Goal: Contribute content: Add original content to the website for others to see

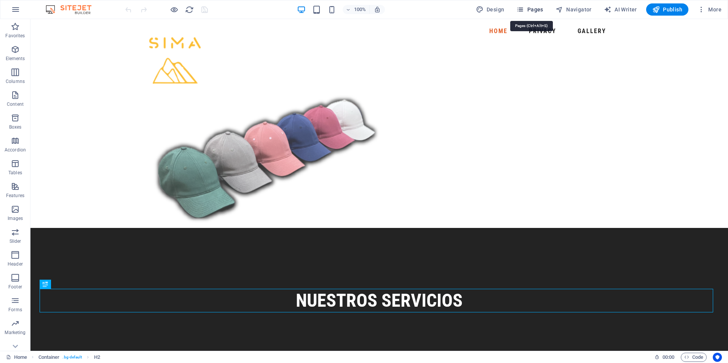
click at [533, 4] on button "Pages" at bounding box center [530, 9] width 33 height 12
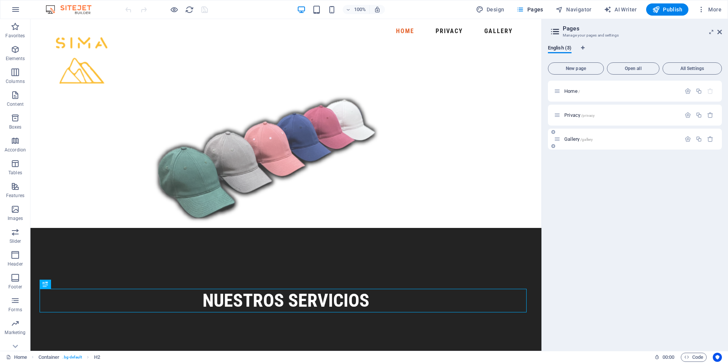
click at [576, 141] on span "Gallery /gallery" at bounding box center [579, 139] width 29 height 6
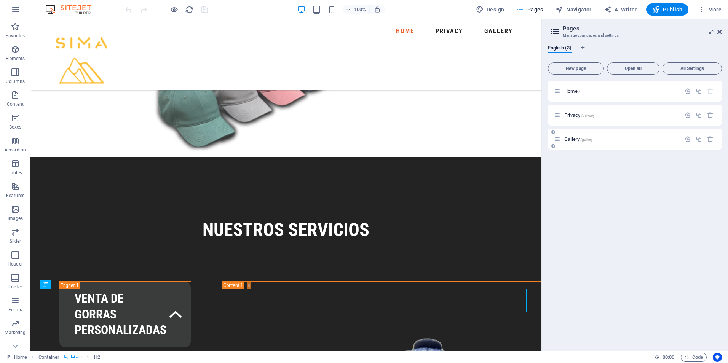
click at [576, 141] on div "Gallery /gallery" at bounding box center [635, 139] width 174 height 21
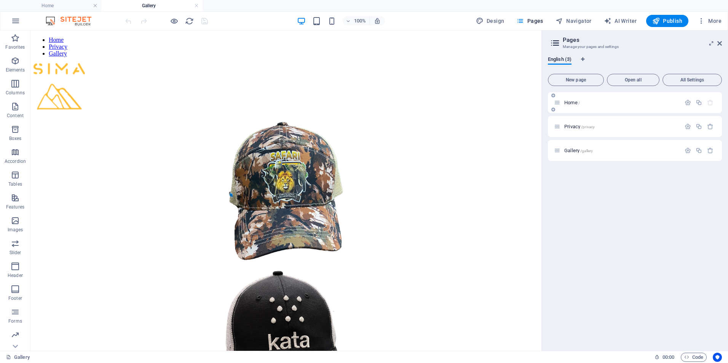
click at [576, 102] on span "Home /" at bounding box center [573, 103] width 16 height 6
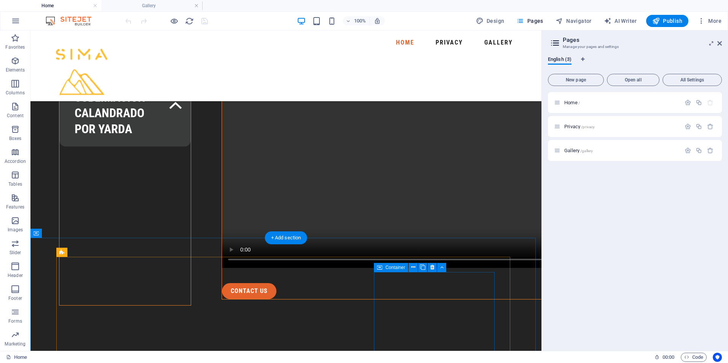
scroll to position [1219, 0]
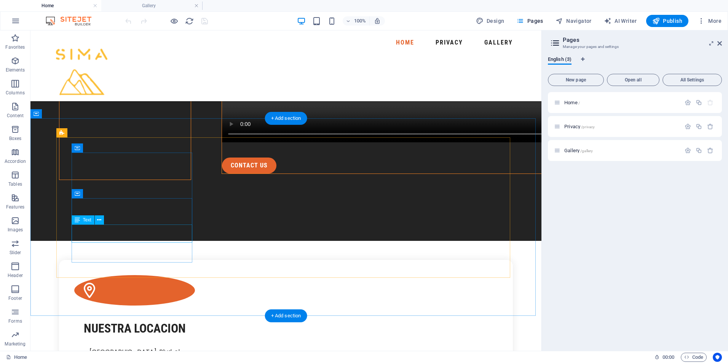
click at [139, 348] on div "[GEOGRAPHIC_DATA], Blvd. el [PERSON_NAME] 4 [PERSON_NAME], ofibodegas [PERSON_N…" at bounding box center [134, 361] width 121 height 27
click at [140, 348] on div "[GEOGRAPHIC_DATA], Blvd. el [PERSON_NAME] 4 [PERSON_NAME], ofibodegas [PERSON_N…" at bounding box center [134, 361] width 121 height 27
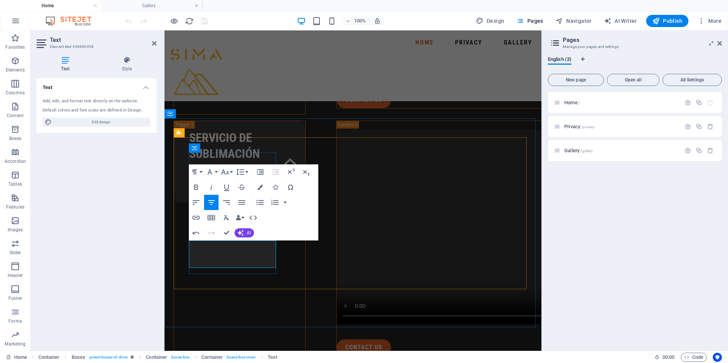
click at [387, 81] on div "Home Privacy Gallery" at bounding box center [353, 65] width 377 height 71
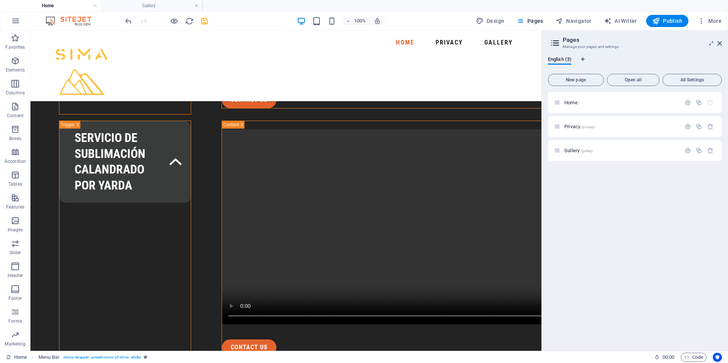
scroll to position [1219, 0]
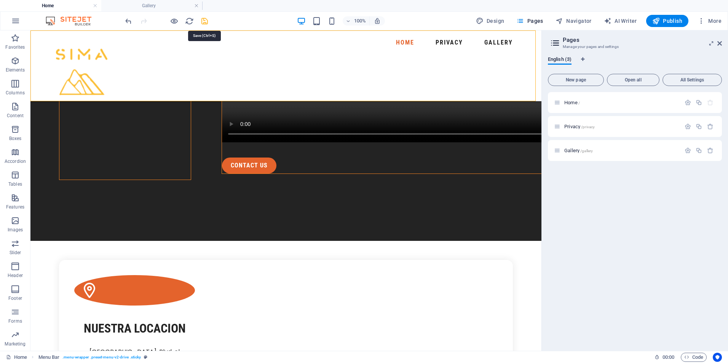
drag, startPoint x: 206, startPoint y: 22, endPoint x: 214, endPoint y: 30, distance: 10.5
click at [206, 22] on icon "save" at bounding box center [204, 21] width 9 height 9
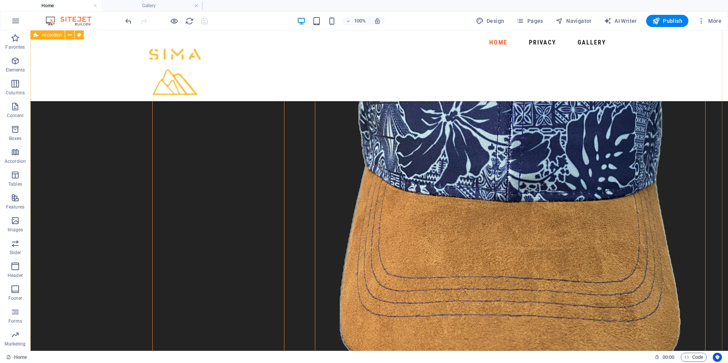
scroll to position [305, 0]
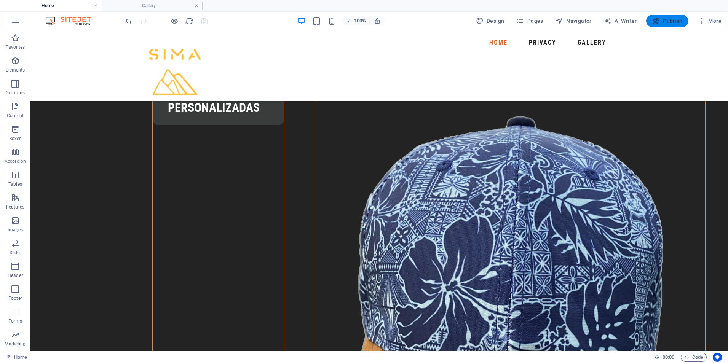
click at [659, 21] on icon "button" at bounding box center [657, 21] width 8 height 8
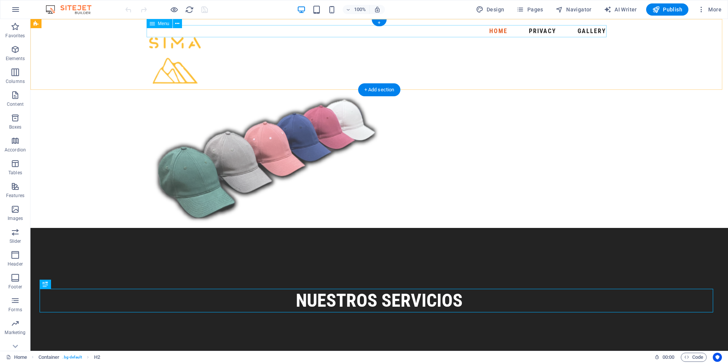
click at [593, 29] on nav "Home Privacy Gallery" at bounding box center [379, 31] width 460 height 12
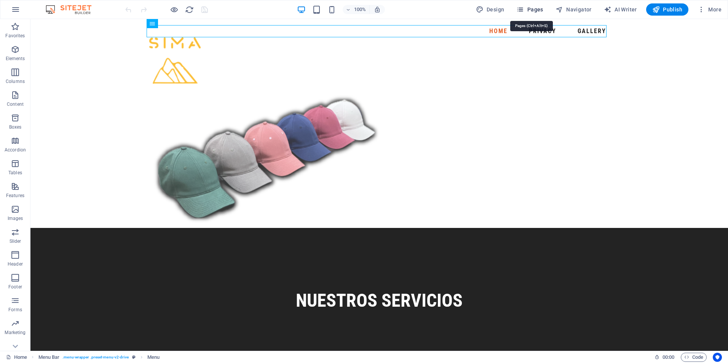
click at [543, 13] on button "Pages" at bounding box center [530, 9] width 33 height 12
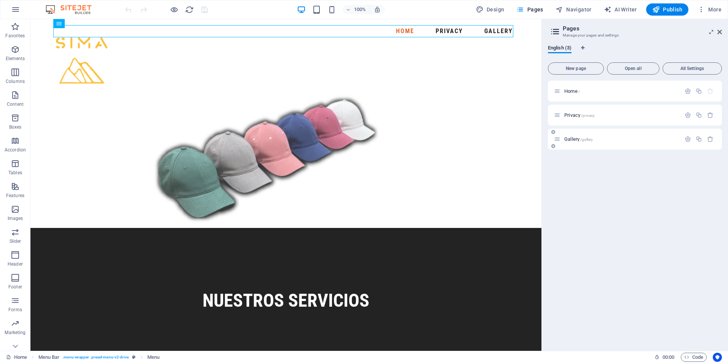
click at [571, 141] on span "Gallery /gallery" at bounding box center [579, 139] width 29 height 6
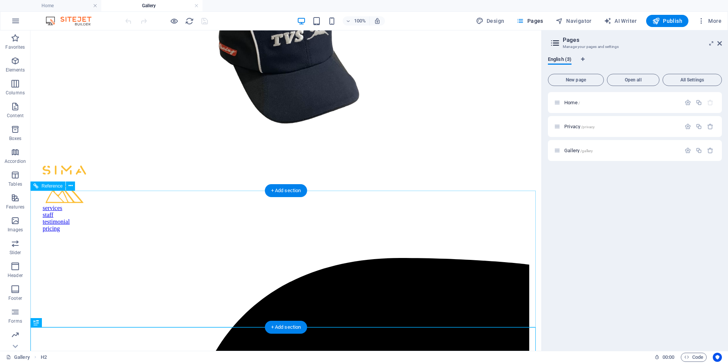
scroll to position [1256, 0]
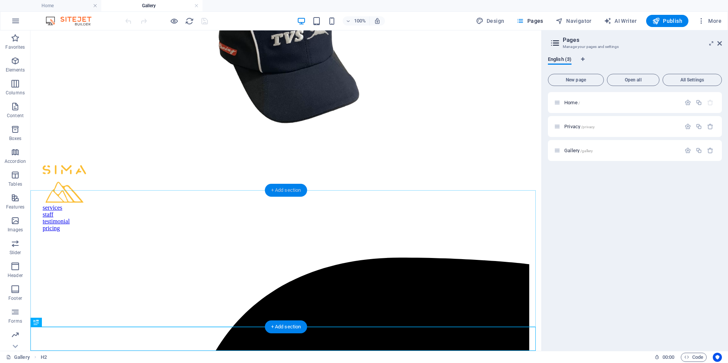
click at [295, 190] on div "+ Add section" at bounding box center [286, 190] width 42 height 13
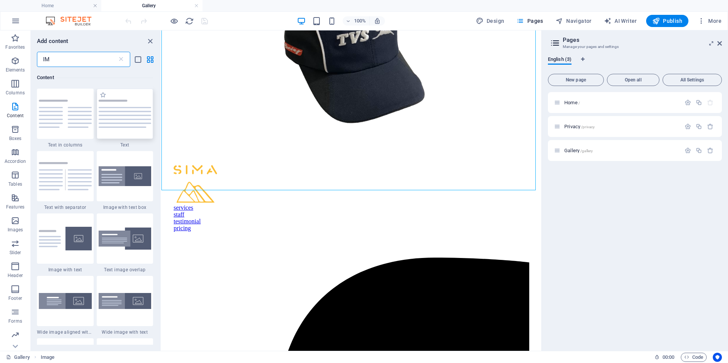
scroll to position [0, 0]
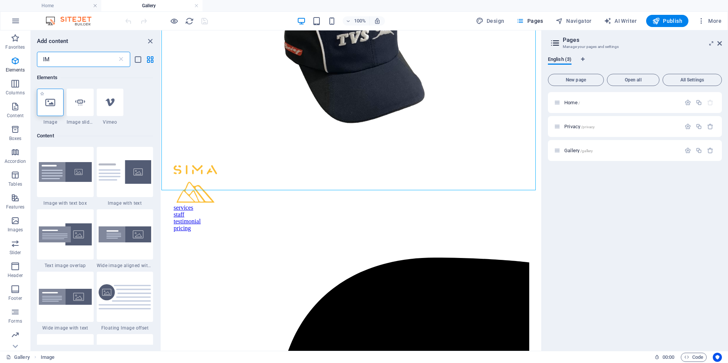
type input "IM"
click at [47, 96] on div at bounding box center [50, 102] width 27 height 27
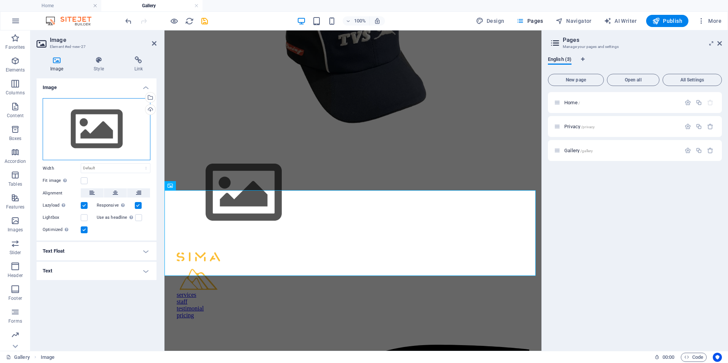
click at [94, 129] on div "Drag files here, click to choose files or select files from Files or our free s…" at bounding box center [97, 129] width 108 height 62
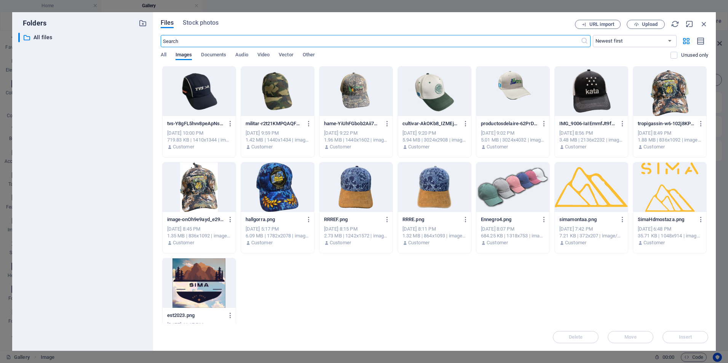
scroll to position [1021, 0]
click at [653, 26] on span "Upload" at bounding box center [650, 24] width 16 height 5
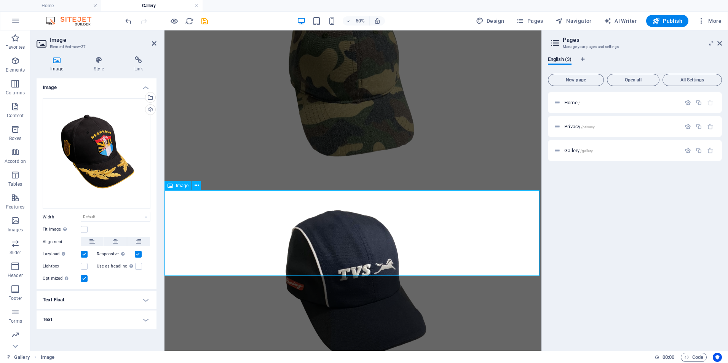
scroll to position [1256, 0]
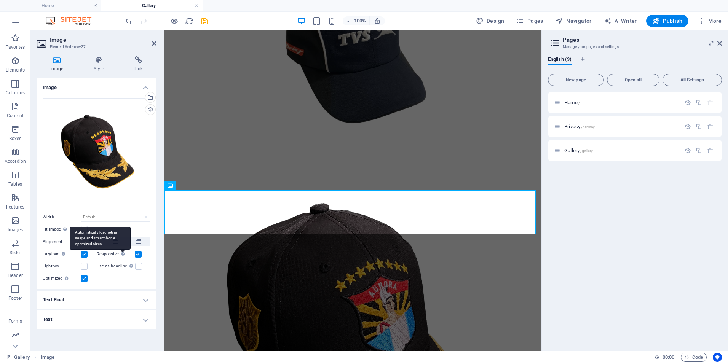
click at [117, 241] on div "Automatically load retina image and smartphone optimized sizes." at bounding box center [100, 238] width 61 height 23
click at [0, 0] on input "Responsive Automatically load retina image and smartphone optimized sizes." at bounding box center [0, 0] width 0 height 0
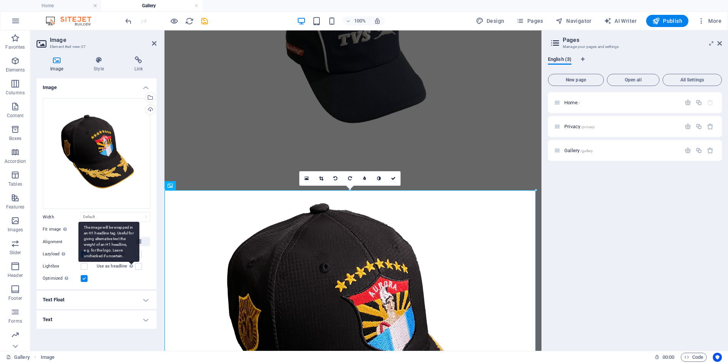
click at [138, 255] on div "The image will be wrapped in an H1 headline tag. Useful for giving alternative …" at bounding box center [108, 242] width 61 height 40
click at [0, 0] on input "Use as headline The image will be wrapped in an H1 headline tag. Useful for giv…" at bounding box center [0, 0] width 0 height 0
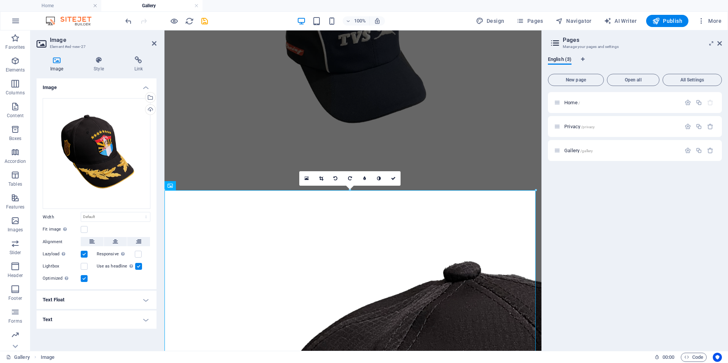
click at [139, 269] on label at bounding box center [138, 266] width 7 height 7
click at [0, 0] on input "Use as headline The image will be wrapped in an H1 headline tag. Useful for giv…" at bounding box center [0, 0] width 0 height 0
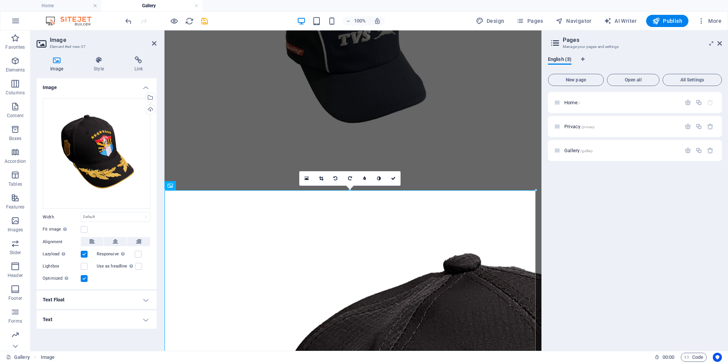
click at [142, 256] on div "Responsive Automatically load retina image and smartphone optimized sizes." at bounding box center [124, 254] width 54 height 9
click at [139, 256] on label at bounding box center [138, 254] width 7 height 7
click at [0, 0] on input "Responsive Automatically load retina image and smartphone optimized sizes." at bounding box center [0, 0] width 0 height 0
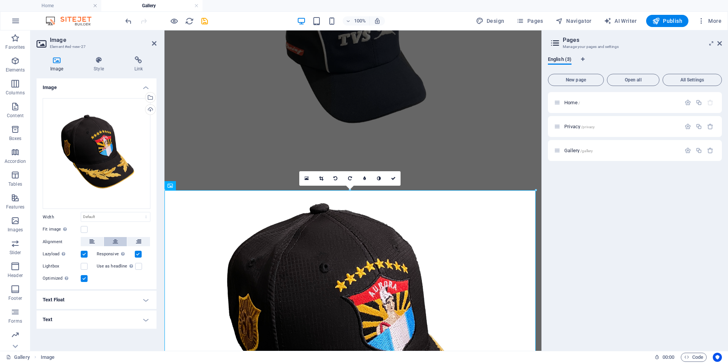
click at [115, 241] on icon at bounding box center [115, 241] width 5 height 9
click at [117, 218] on select "Default auto px rem % em vh vw" at bounding box center [115, 217] width 69 height 9
select select "px"
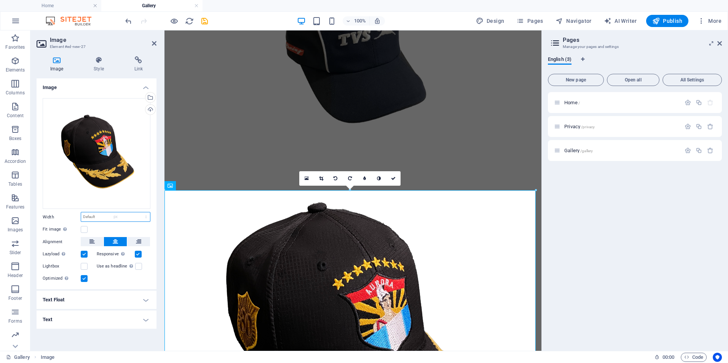
click at [139, 213] on select "Default auto px rem % em vh vw" at bounding box center [115, 217] width 69 height 9
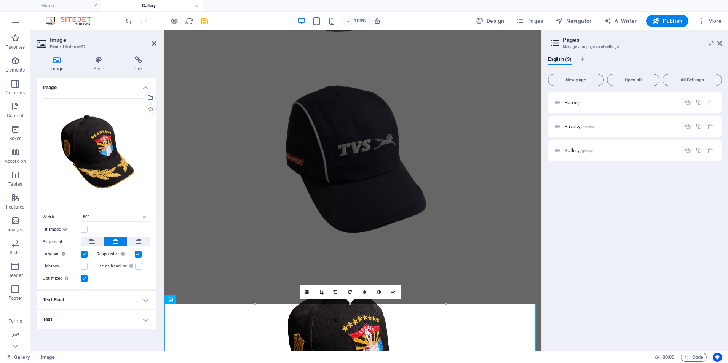
scroll to position [1142, 0]
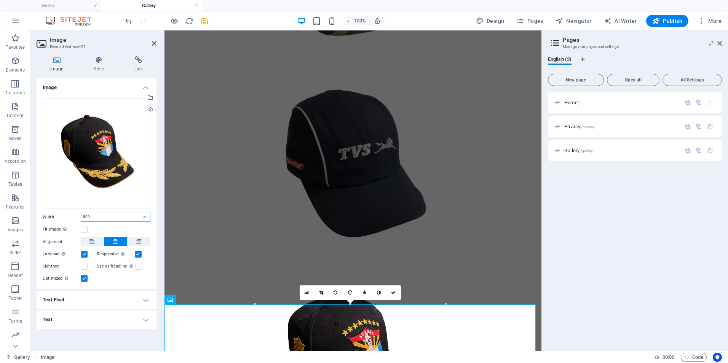
click at [112, 219] on input "500" at bounding box center [115, 217] width 69 height 9
type input "550"
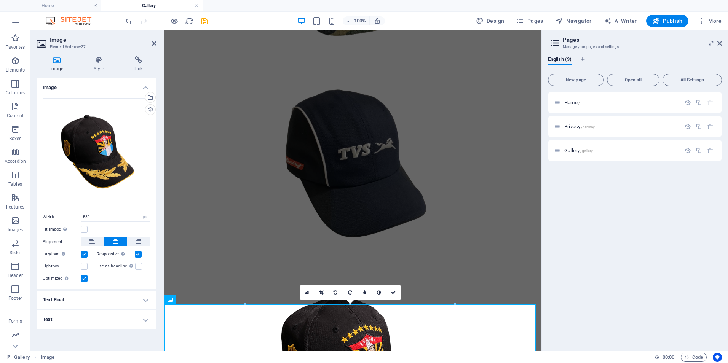
click at [109, 298] on h4 "Text Float" at bounding box center [97, 300] width 120 height 18
click at [127, 298] on h4 "Text Float" at bounding box center [97, 298] width 120 height 14
click at [134, 229] on div "Fit image Automatically fit image to a fixed width and height" at bounding box center [97, 229] width 108 height 9
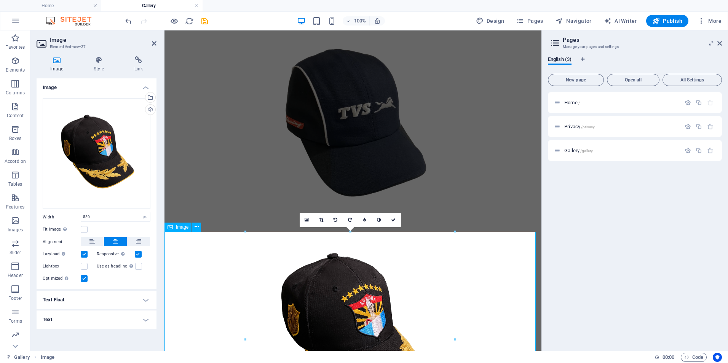
scroll to position [1180, 0]
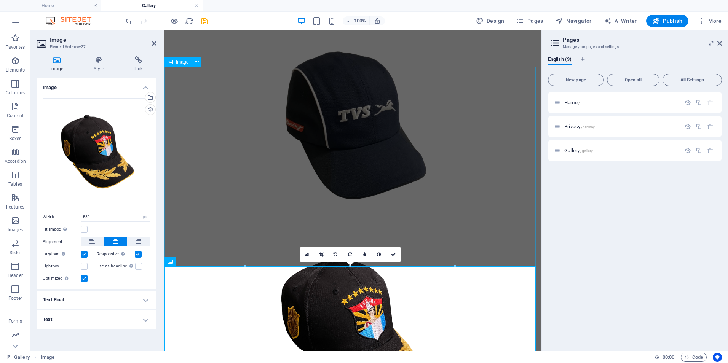
click at [178, 200] on figure at bounding box center [353, 125] width 371 height 201
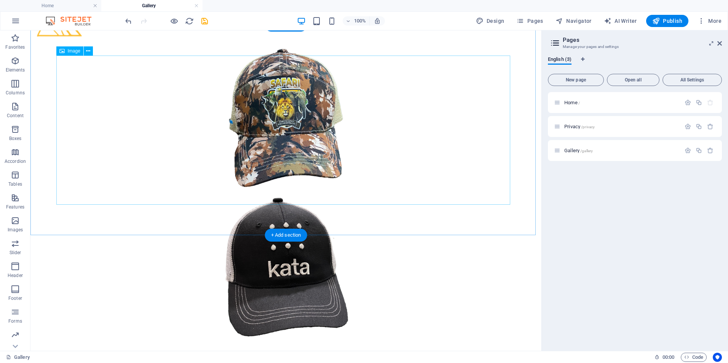
scroll to position [76, 0]
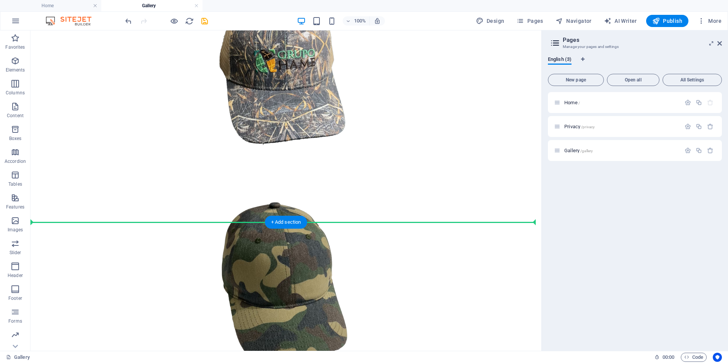
drag, startPoint x: 290, startPoint y: 175, endPoint x: 307, endPoint y: 213, distance: 41.6
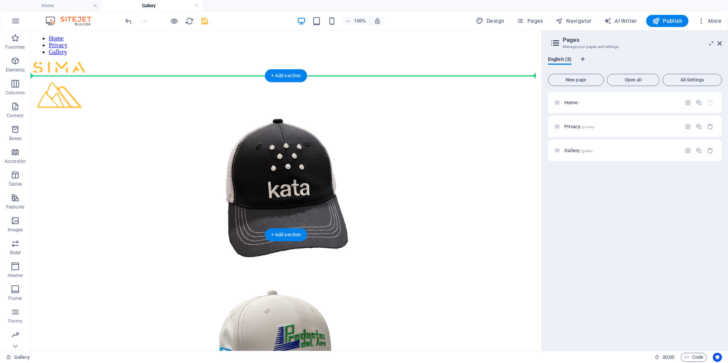
scroll to position [0, 0]
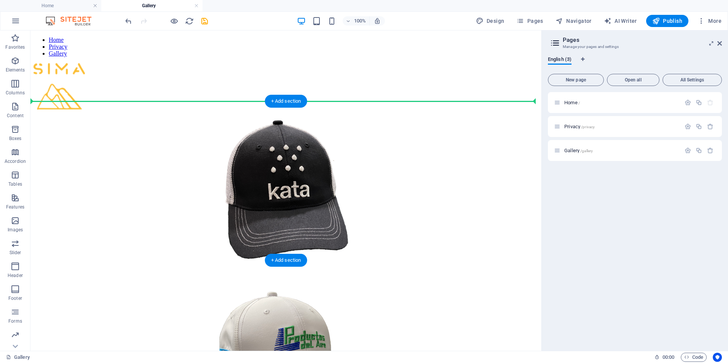
drag, startPoint x: 291, startPoint y: 252, endPoint x: 305, endPoint y: 106, distance: 147.3
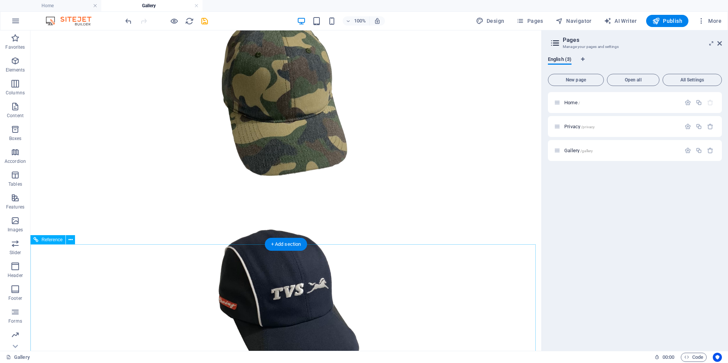
scroll to position [1206, 0]
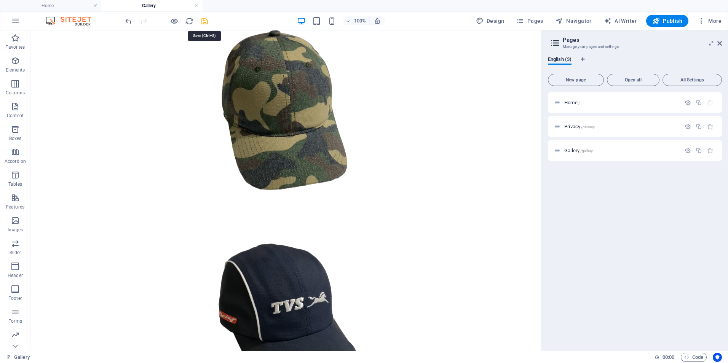
drag, startPoint x: 206, startPoint y: 22, endPoint x: 196, endPoint y: 1, distance: 22.8
click at [206, 22] on icon "save" at bounding box center [204, 21] width 9 height 9
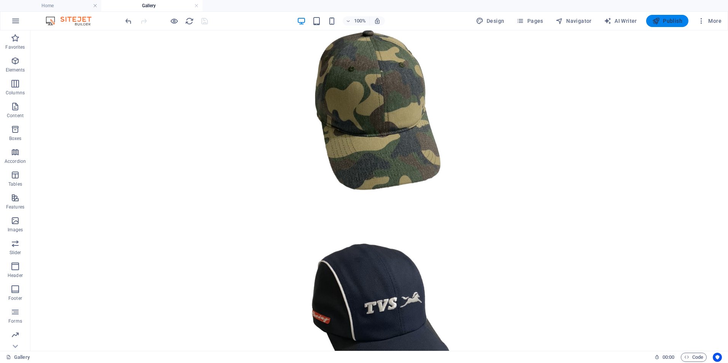
click at [666, 21] on span "Publish" at bounding box center [668, 21] width 30 height 8
